Goal: Task Accomplishment & Management: Complete application form

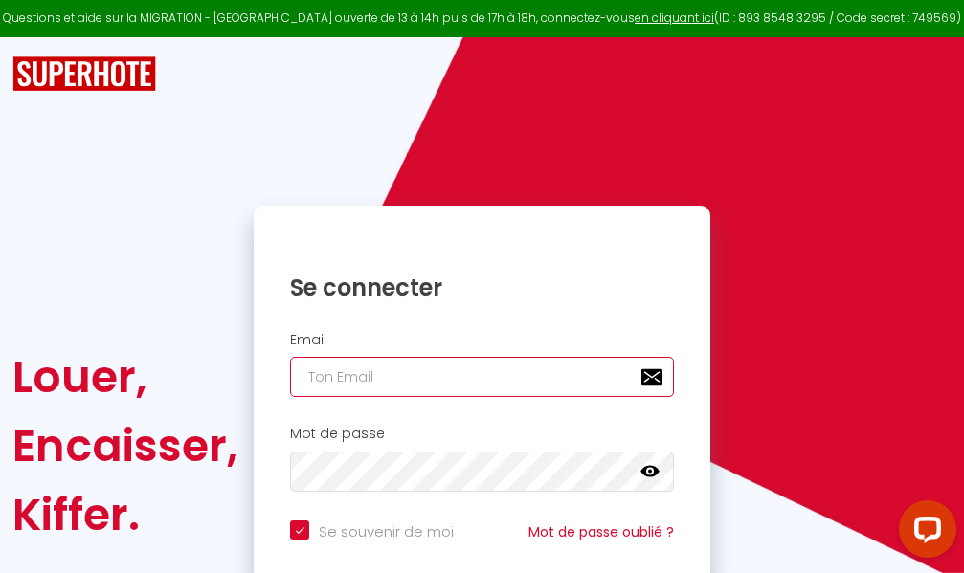
click at [494, 382] on input "email" at bounding box center [482, 377] width 384 height 40
type input "m"
checkbox input "true"
type input "ma"
checkbox input "true"
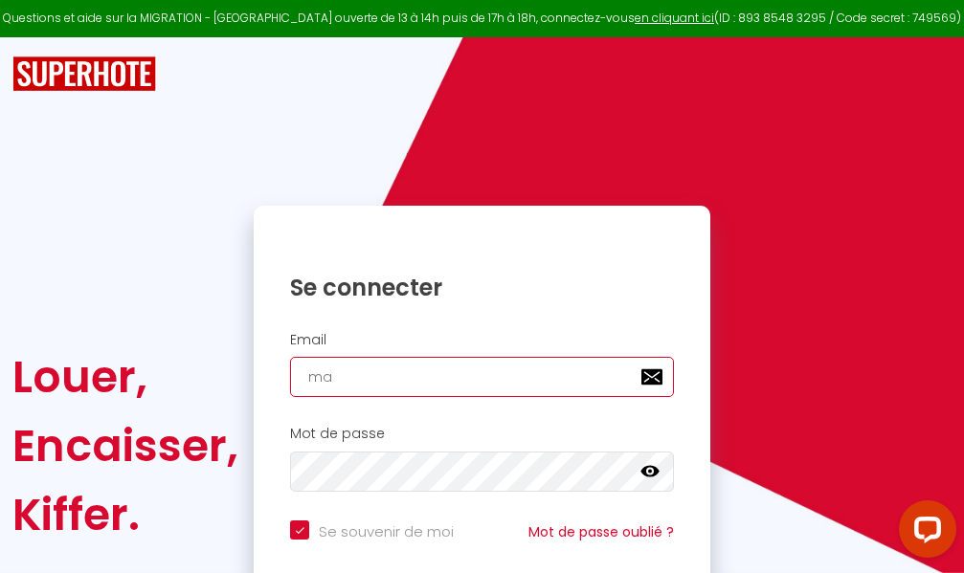
type input "mar"
checkbox input "true"
type input "marc"
checkbox input "true"
type input "marcd"
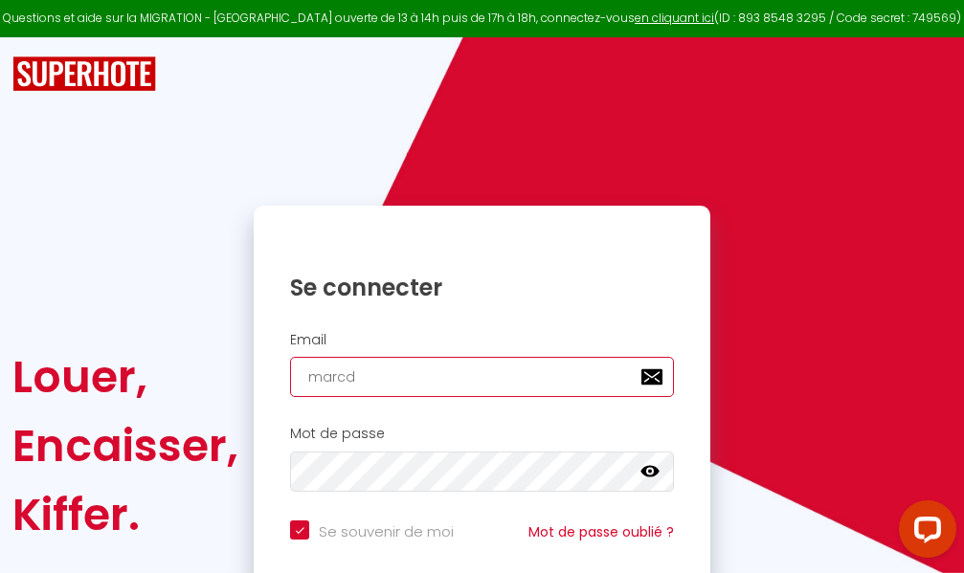
checkbox input "true"
type input "marcdp"
checkbox input "true"
type input "marcdpo"
checkbox input "true"
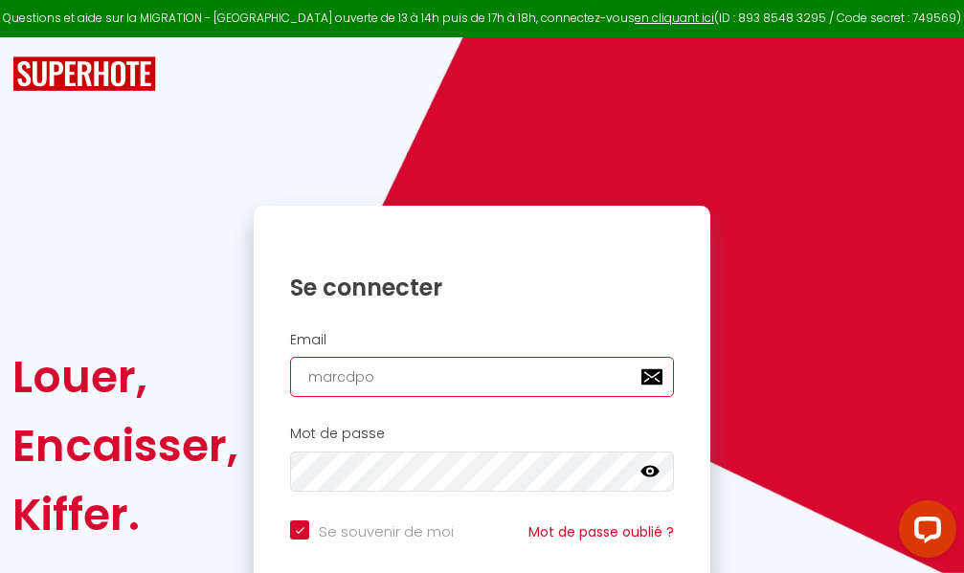
type input "marcdpoz"
checkbox input "true"
type input "marcdpoz."
checkbox input "true"
type input "marcdpoz.l"
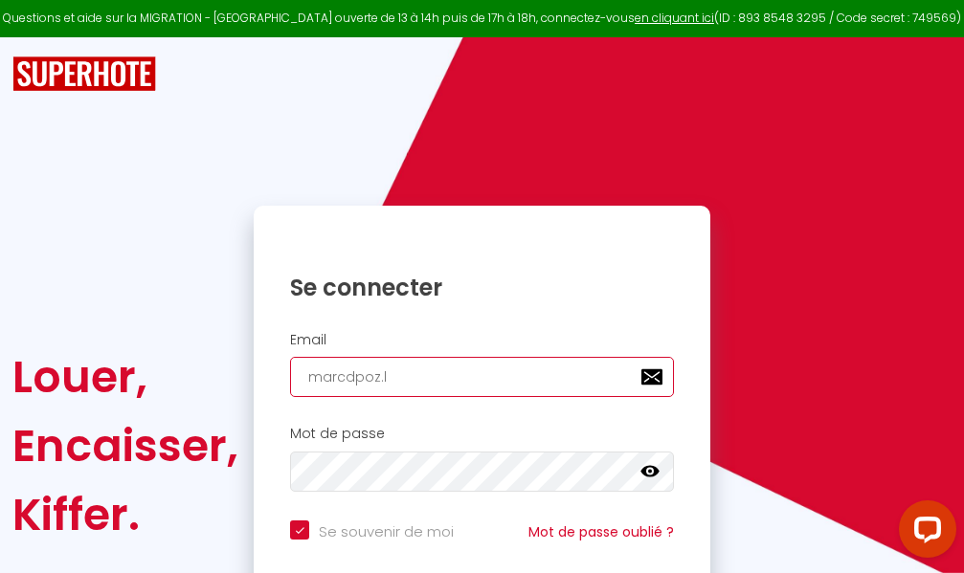
checkbox input "true"
type input "marcdpoz.lo"
checkbox input "true"
type input "marcdpoz.loc"
checkbox input "true"
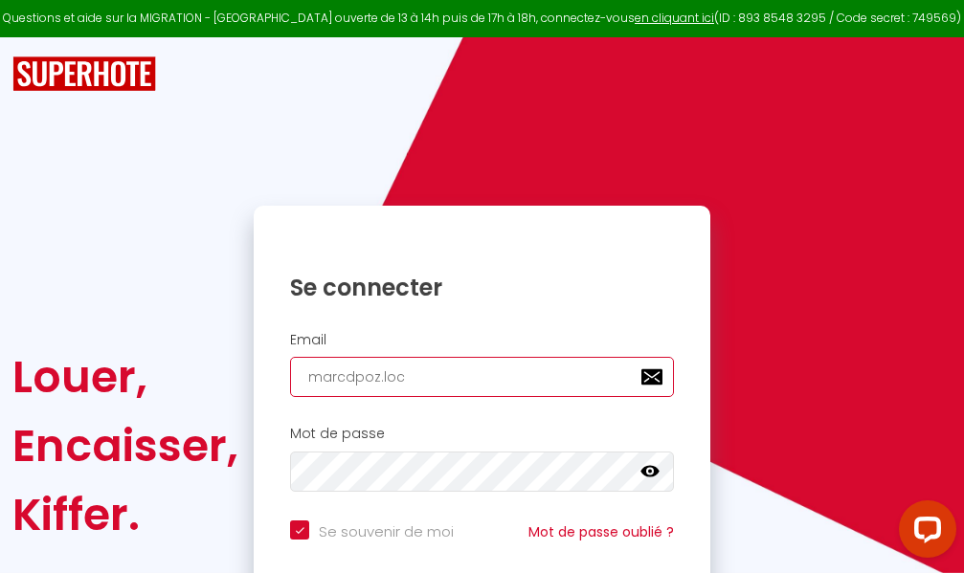
type input "marcdpoz.loca"
checkbox input "true"
type input "marcdpoz.locat"
checkbox input "true"
type input "marcdpoz.locati"
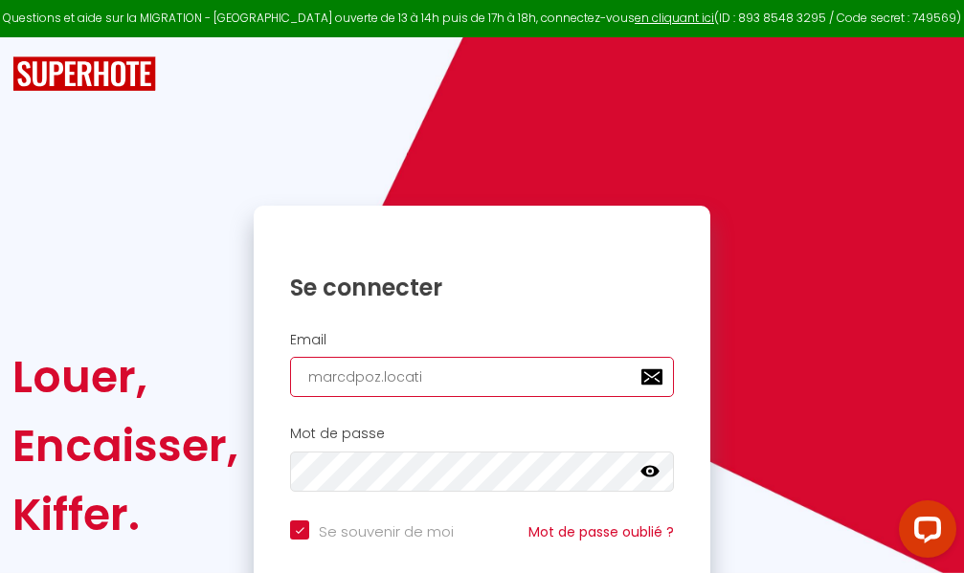
checkbox input "true"
type input "marcdpoz.locatio"
checkbox input "true"
type input "marcdpoz.location"
checkbox input "true"
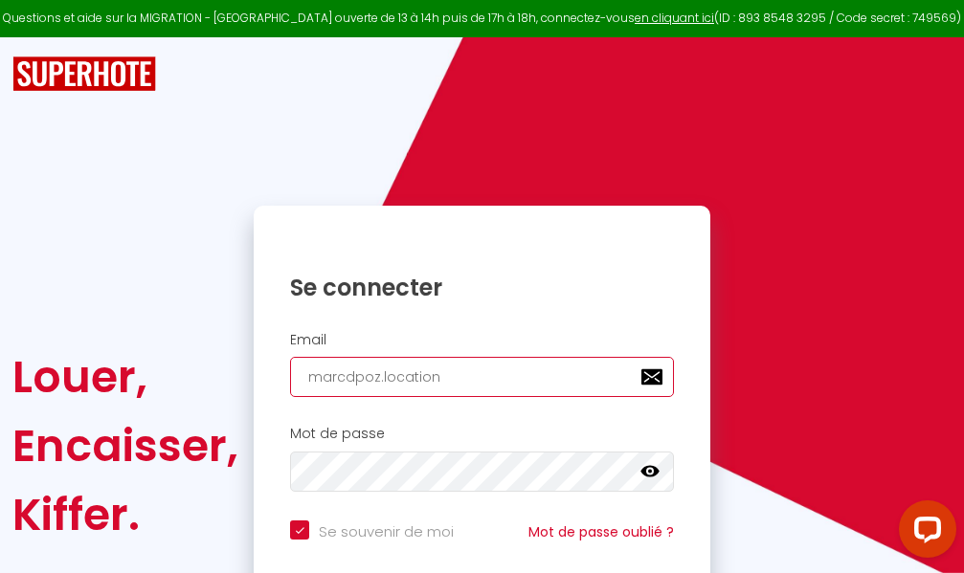
type input "marcdpoz.location@"
checkbox input "true"
type input "marcdpoz.location@g"
checkbox input "true"
type input "marcdpoz.location@gm"
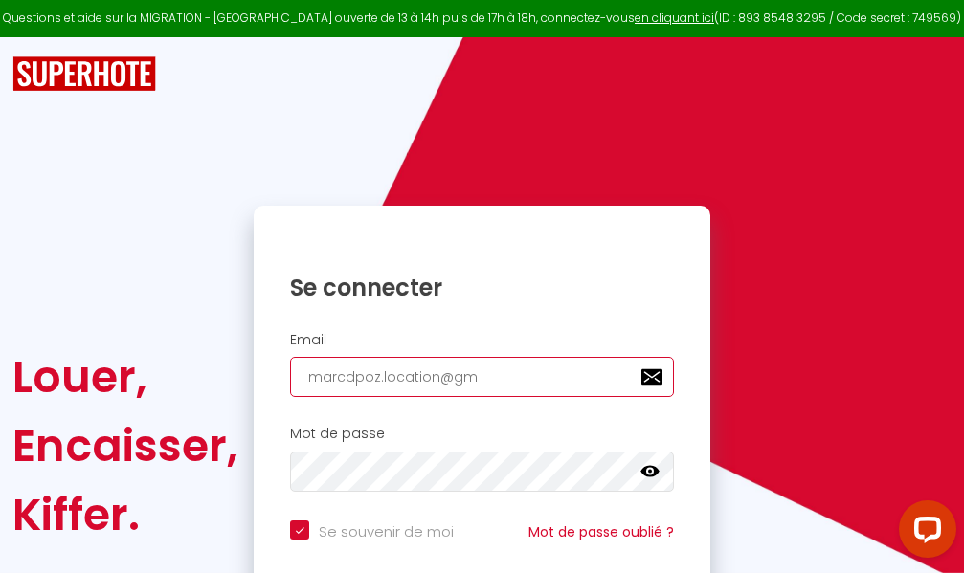
checkbox input "true"
type input "marcdpoz.location@gma"
checkbox input "true"
type input "marcdpoz.location@gmai"
checkbox input "true"
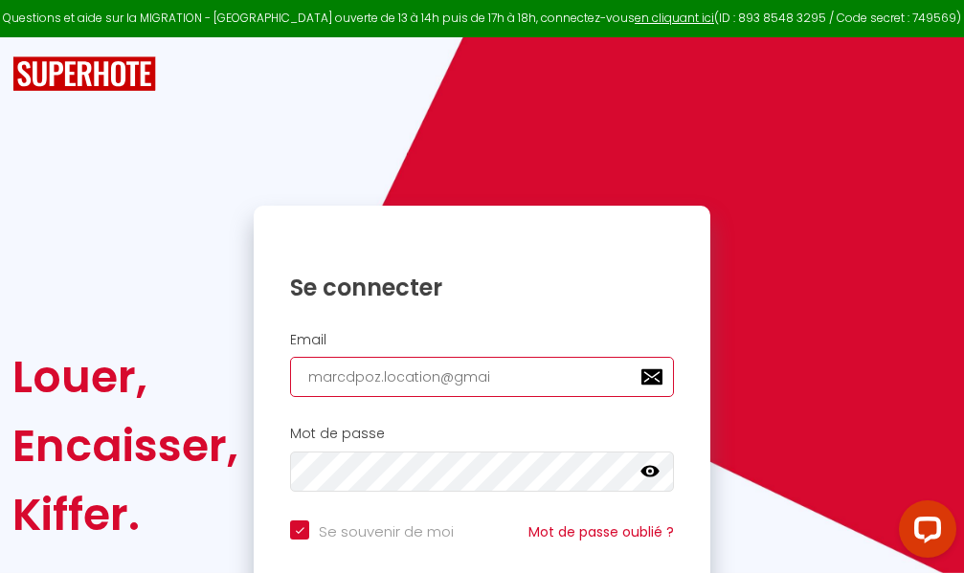
type input "[EMAIL_ADDRESS]"
checkbox input "true"
type input "[EMAIL_ADDRESS]."
checkbox input "true"
type input "marcdpoz.location@gmail.c"
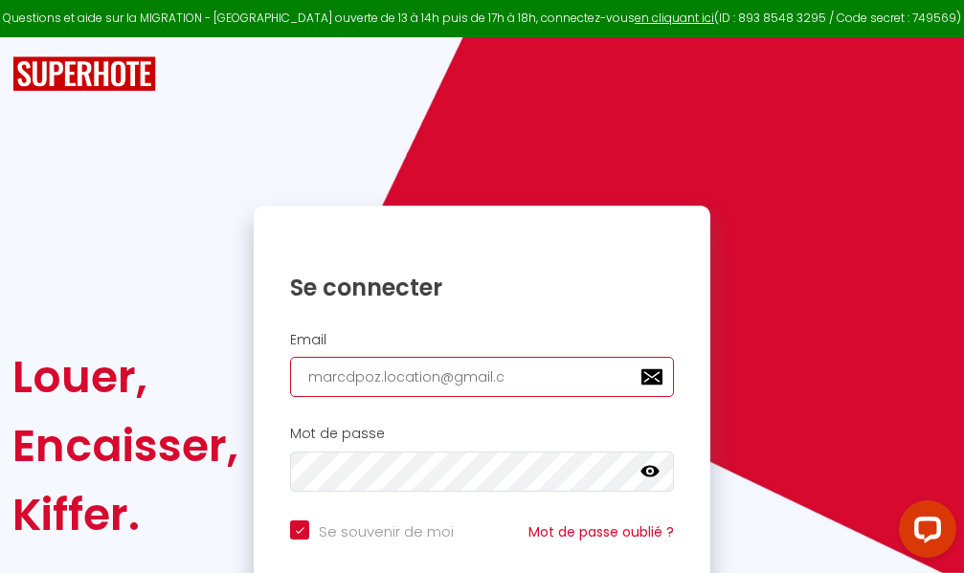
checkbox input "true"
type input "[EMAIL_ADDRESS][DOMAIN_NAME]"
checkbox input "true"
type input "[EMAIL_ADDRESS][DOMAIN_NAME]"
checkbox input "true"
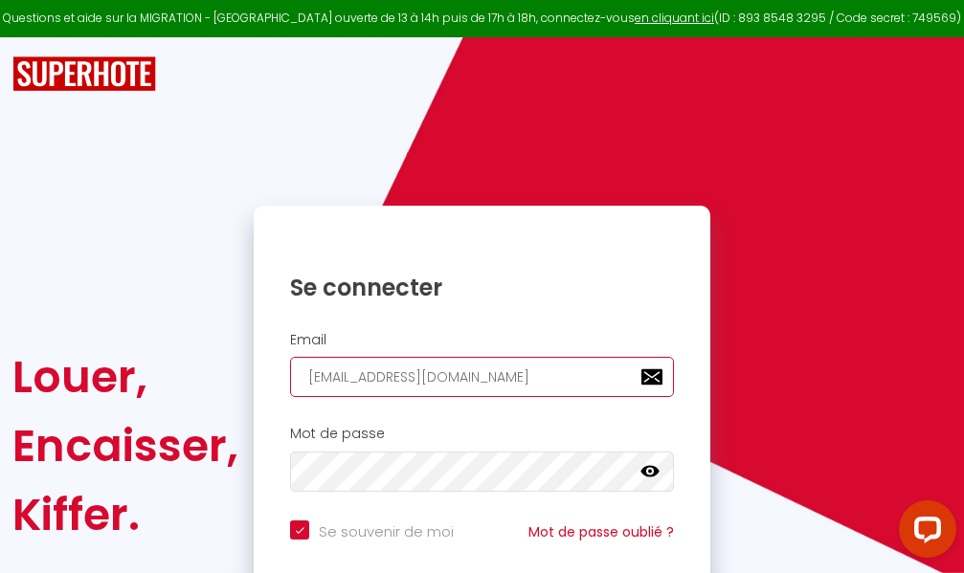
type input "[EMAIL_ADDRESS][DOMAIN_NAME]"
